Goal: Task Accomplishment & Management: Manage account settings

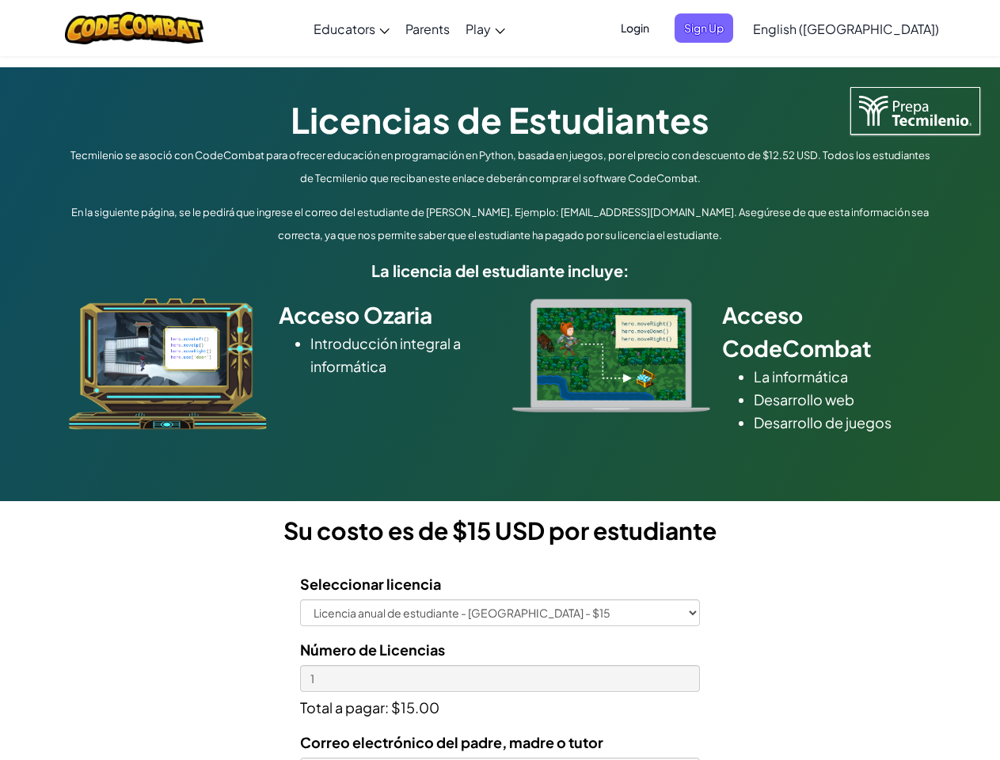
click at [500, 380] on div at bounding box center [611, 355] width 222 height 114
click at [659, 28] on span "Login" at bounding box center [634, 27] width 47 height 29
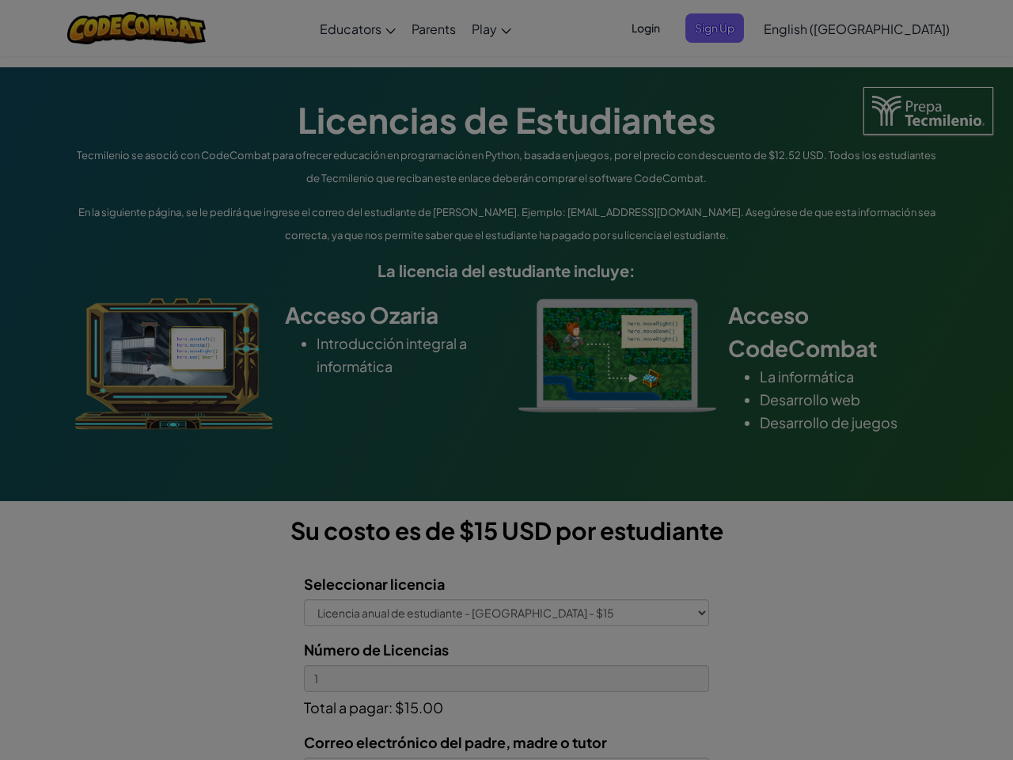
click at [730, 28] on div at bounding box center [506, 380] width 1013 height 760
click at [0, 0] on div "Log In Unknown Error Email or Username : Forgot your password? Password : Log I…" at bounding box center [0, 0] width 0 height 0
click at [800, 28] on div "Log In Unknown Error Email or Username : Forgot your password? Password : Log I…" at bounding box center [506, 380] width 1013 height 760
click at [885, 28] on div at bounding box center [506, 380] width 1013 height 760
